Goal: Navigation & Orientation: Understand site structure

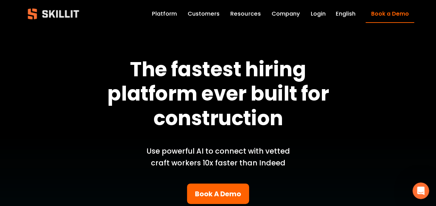
click at [163, 17] on link "Platform" at bounding box center [164, 14] width 25 height 10
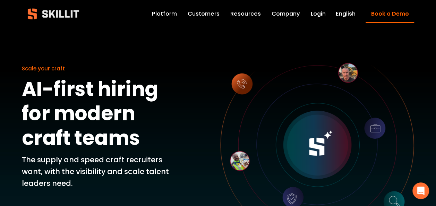
click at [206, 16] on link "Customers" at bounding box center [204, 14] width 32 height 10
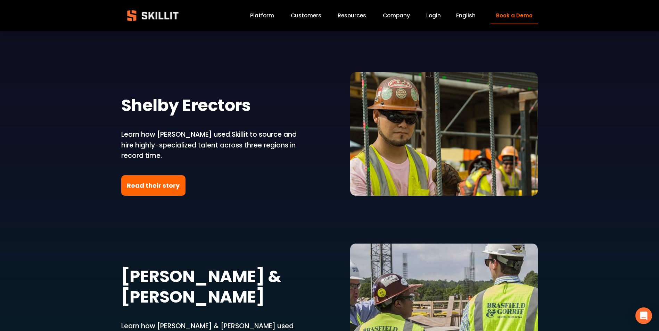
scroll to position [1324, 0]
